Goal: Find specific page/section: Find specific page/section

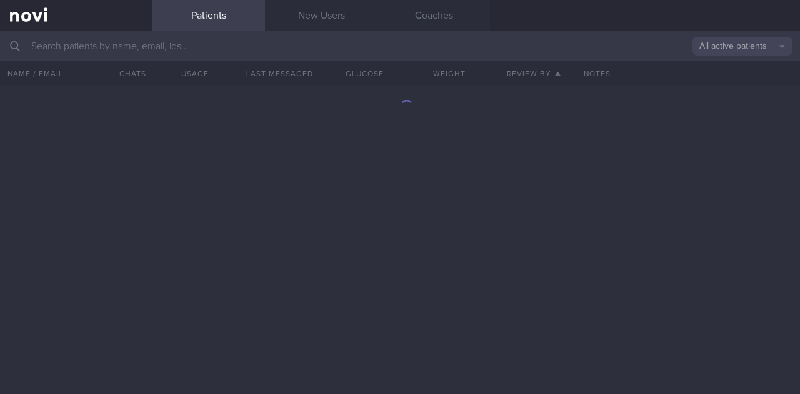
click at [249, 51] on input "text" at bounding box center [400, 46] width 800 height 30
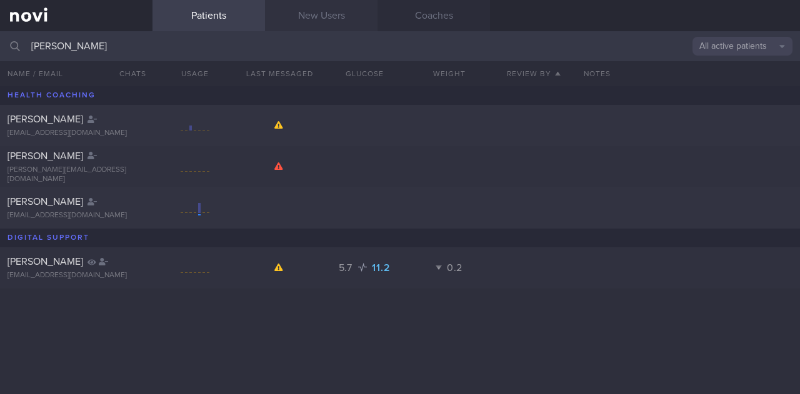
type input "[PERSON_NAME]"
